Goal: Find specific page/section: Find specific page/section

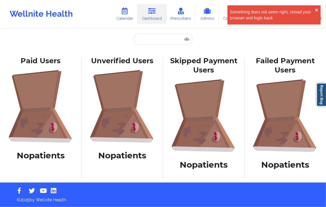
click at [313, 10] on div "Something does not seem right, reload your browser and login back" at bounding box center [272, 15] width 85 height 12
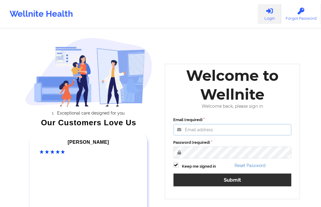
type input "[EMAIL_ADDRESS][DOMAIN_NAME]"
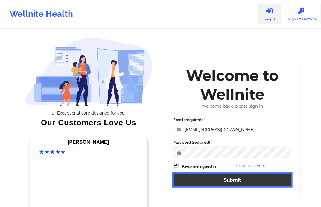
click at [204, 177] on button "Submit" at bounding box center [232, 180] width 118 height 13
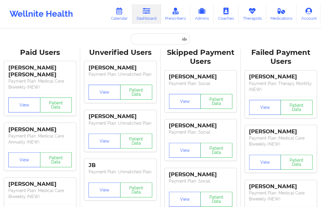
click at [153, 43] on input "text" at bounding box center [160, 38] width 59 height 11
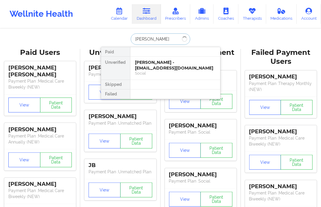
type input "[PERSON_NAME]"
click at [155, 67] on div "[PERSON_NAME] - [EMAIL_ADDRESS][DOMAIN_NAME]" at bounding box center [175, 65] width 80 height 11
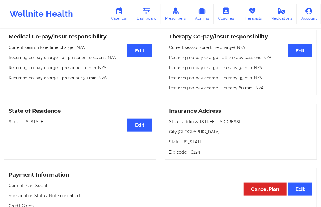
scroll to position [114, 0]
